Goal: Transaction & Acquisition: Purchase product/service

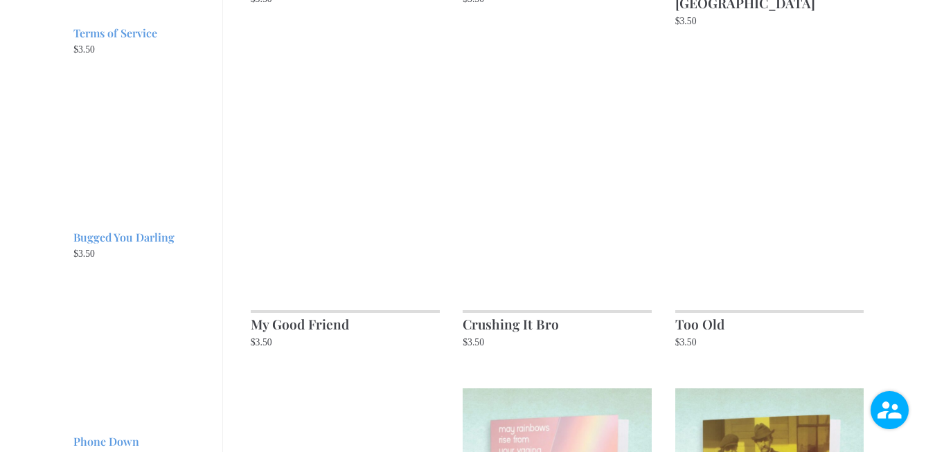
scroll to position [1145, 0]
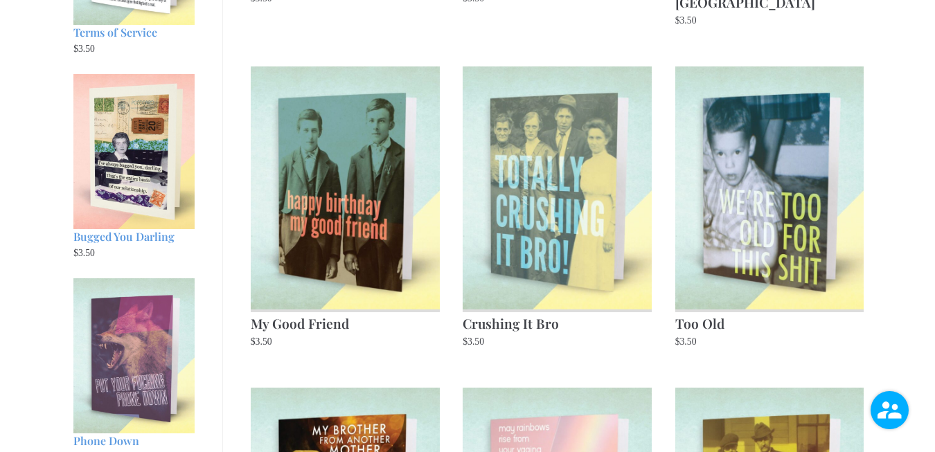
click at [504, 177] on img at bounding box center [557, 188] width 189 height 242
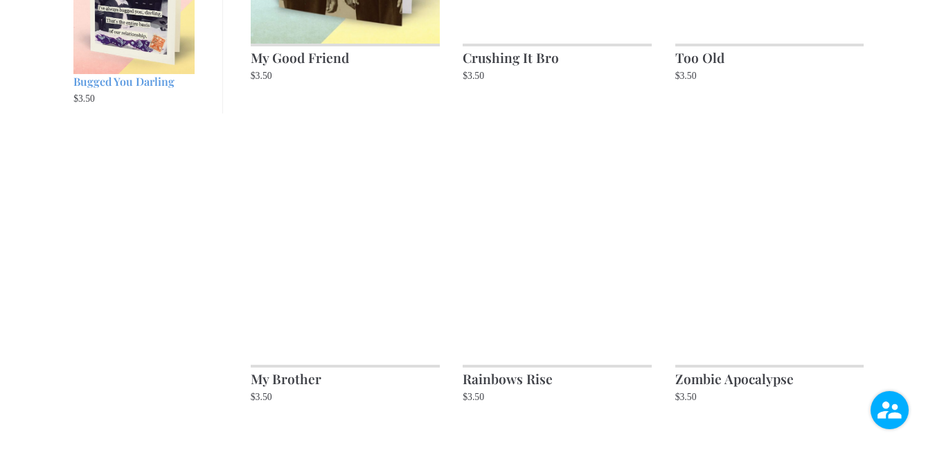
scroll to position [1473, 0]
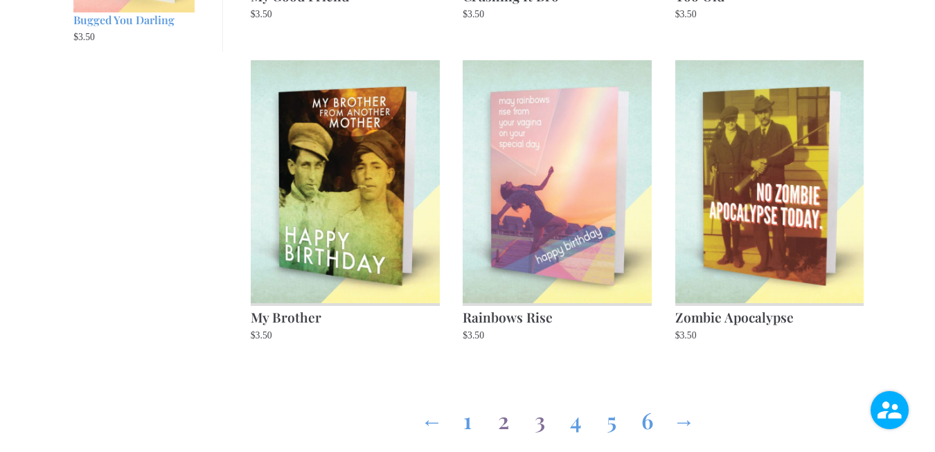
click at [540, 403] on link "3" at bounding box center [540, 418] width 22 height 50
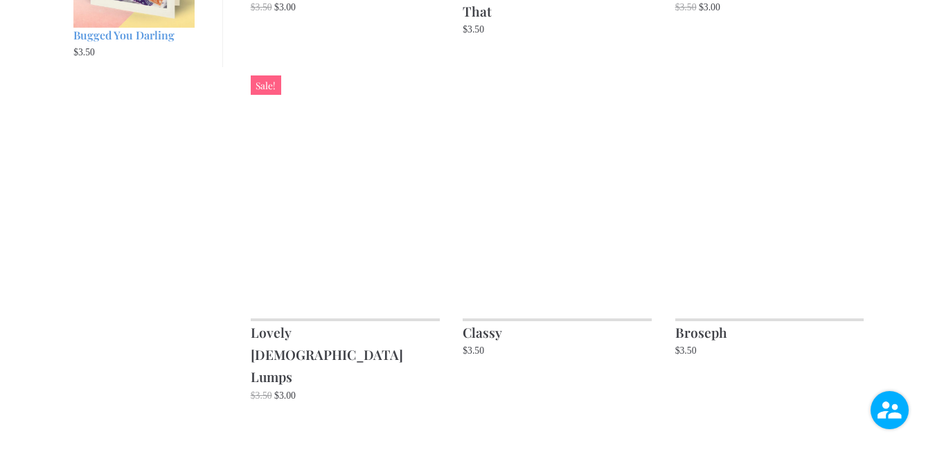
scroll to position [1462, 0]
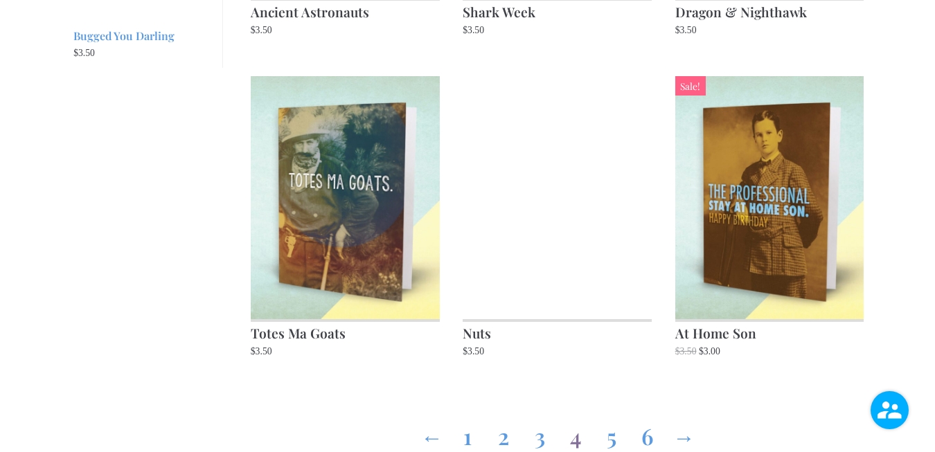
scroll to position [1460, 0]
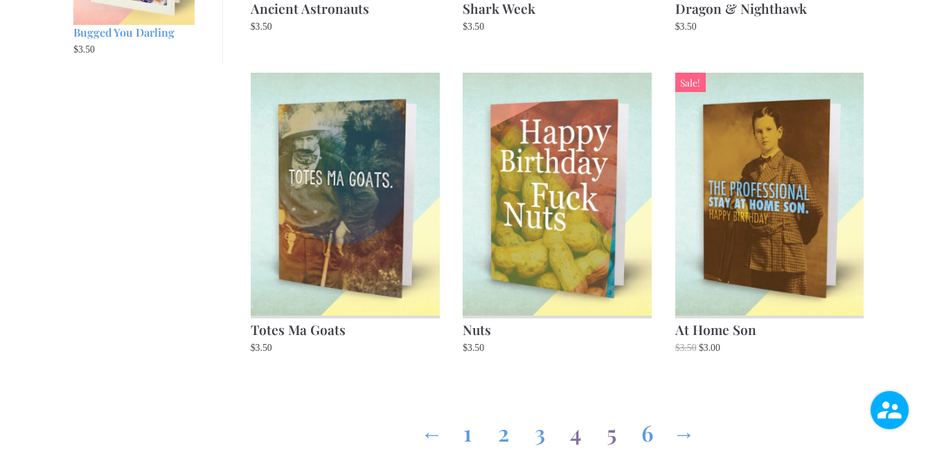
click at [611, 415] on link "5" at bounding box center [612, 430] width 22 height 50
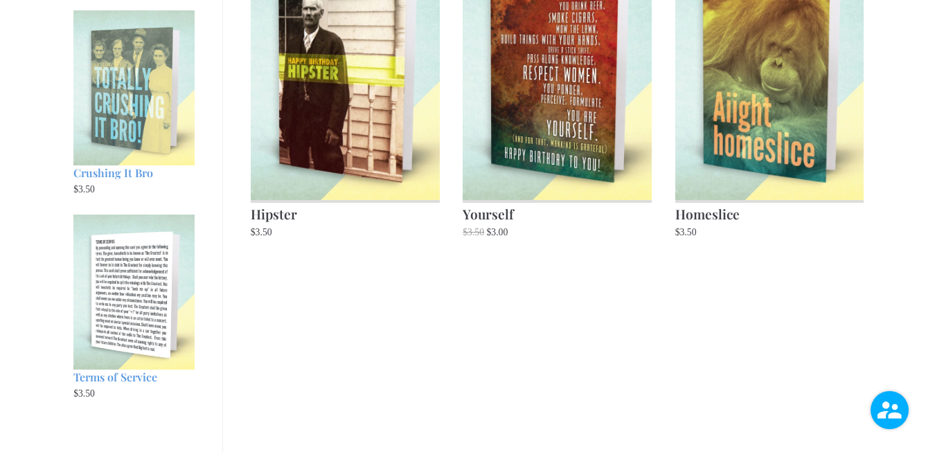
scroll to position [913, 0]
